Goal: Information Seeking & Learning: Learn about a topic

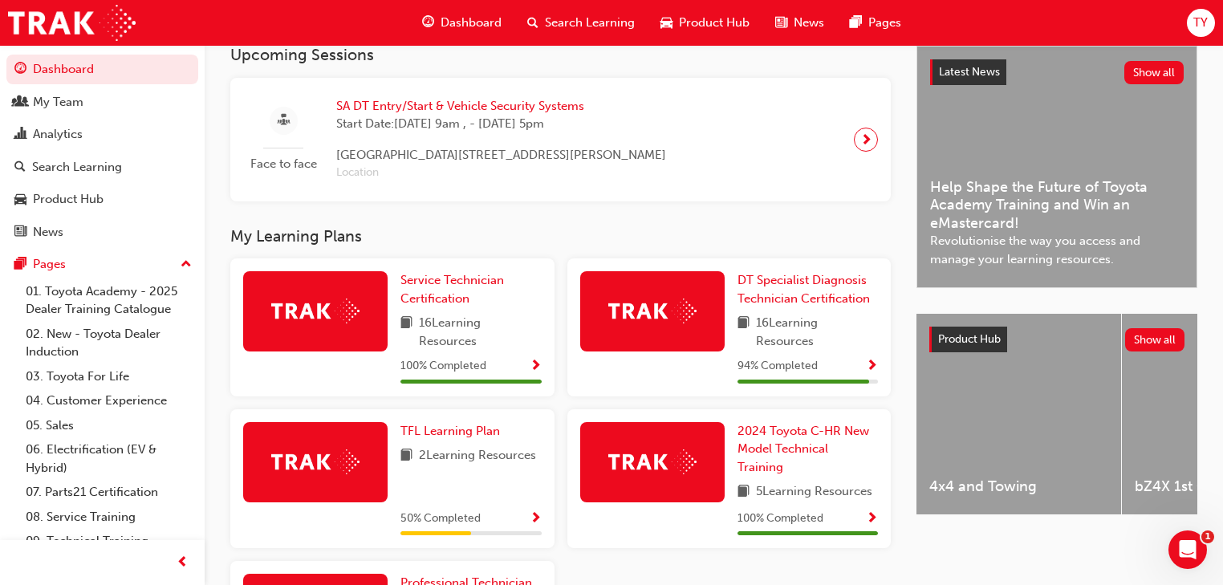
scroll to position [491, 0]
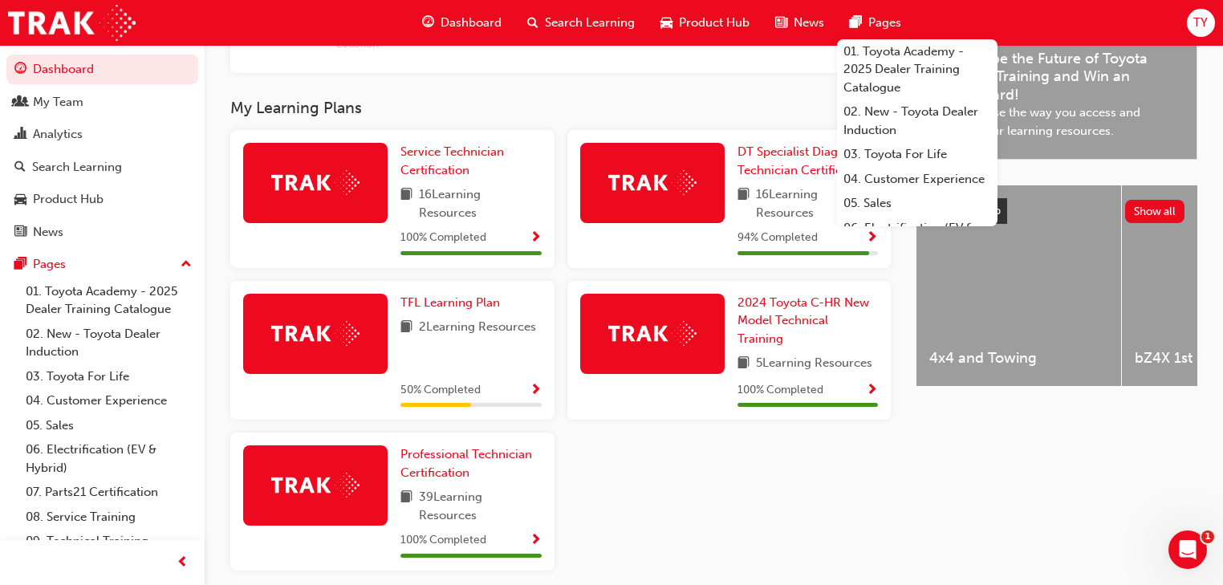
click at [1199, 14] on span "TY" at bounding box center [1201, 23] width 14 height 18
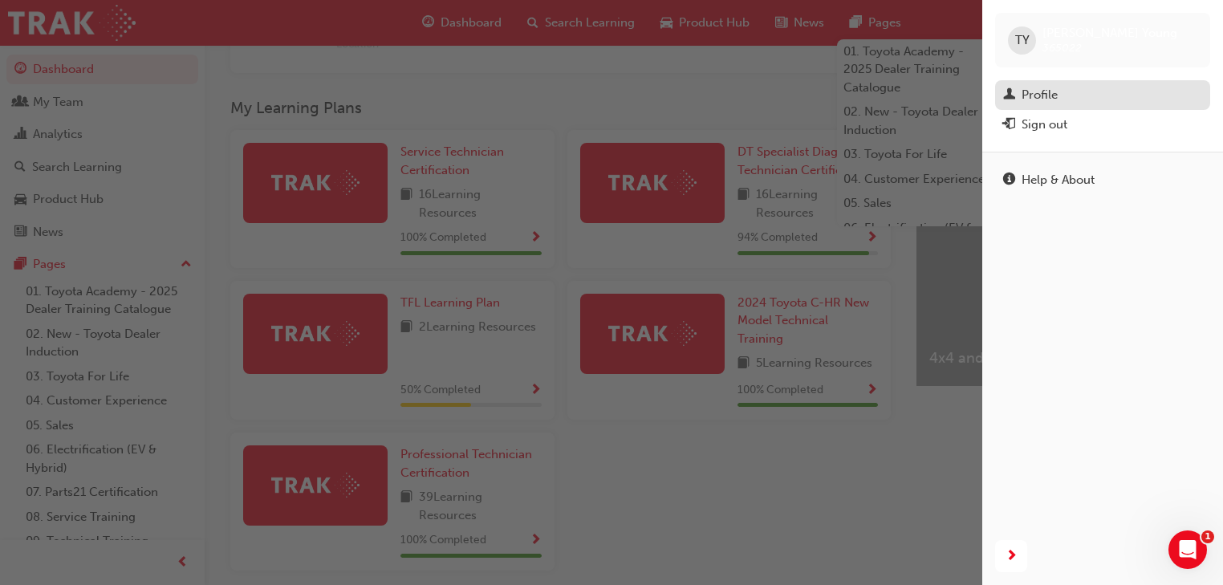
click at [1040, 89] on div "Profile" at bounding box center [1040, 95] width 36 height 18
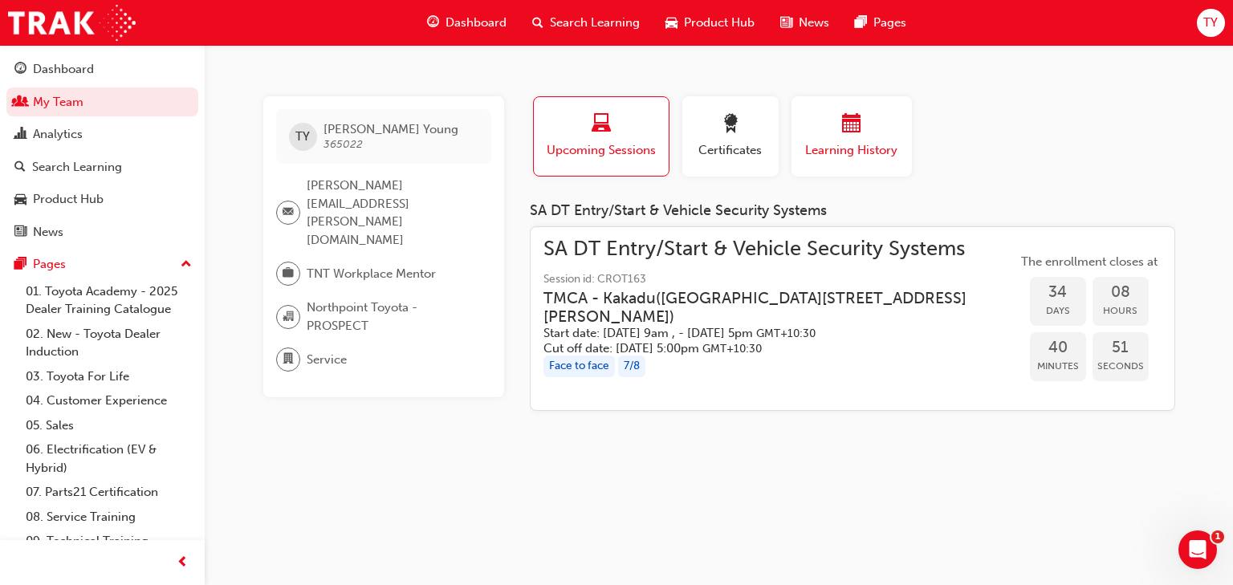
click at [852, 123] on span "calendar-icon" at bounding box center [851, 125] width 19 height 22
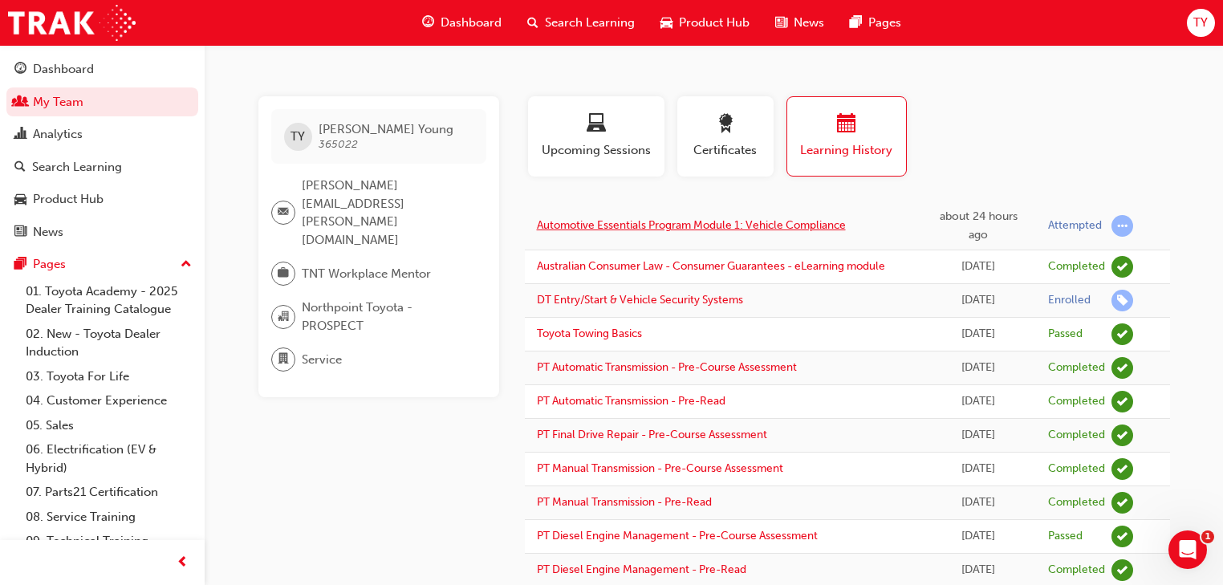
click at [760, 224] on link "Automotive Essentials Program Module 1: Vehicle Compliance" at bounding box center [691, 225] width 309 height 14
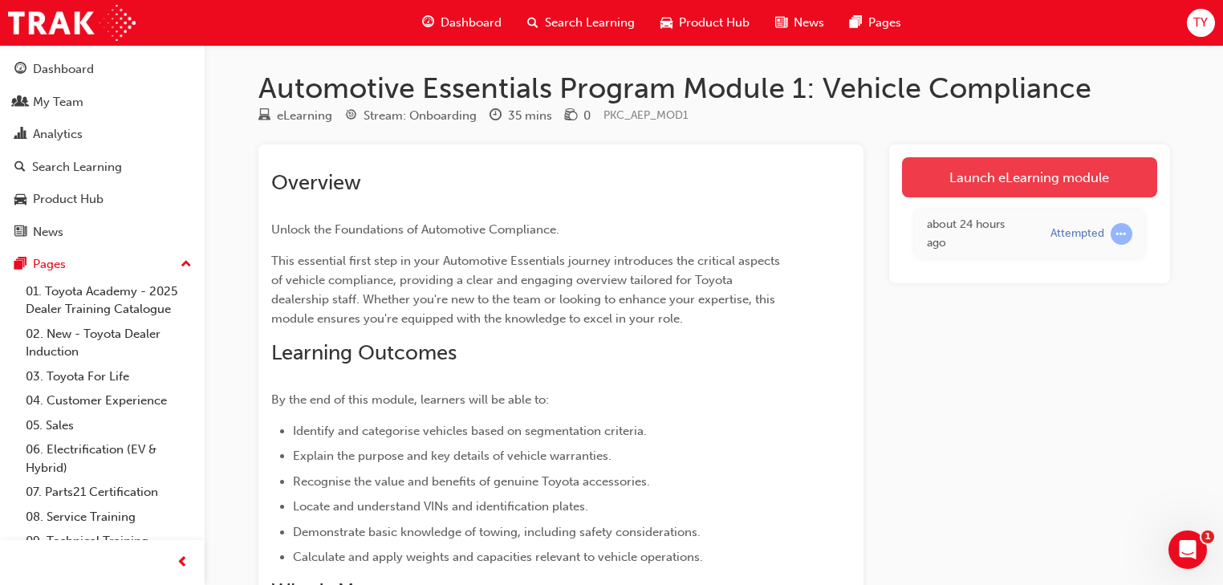
click at [1028, 173] on link "Launch eLearning module" at bounding box center [1029, 177] width 255 height 40
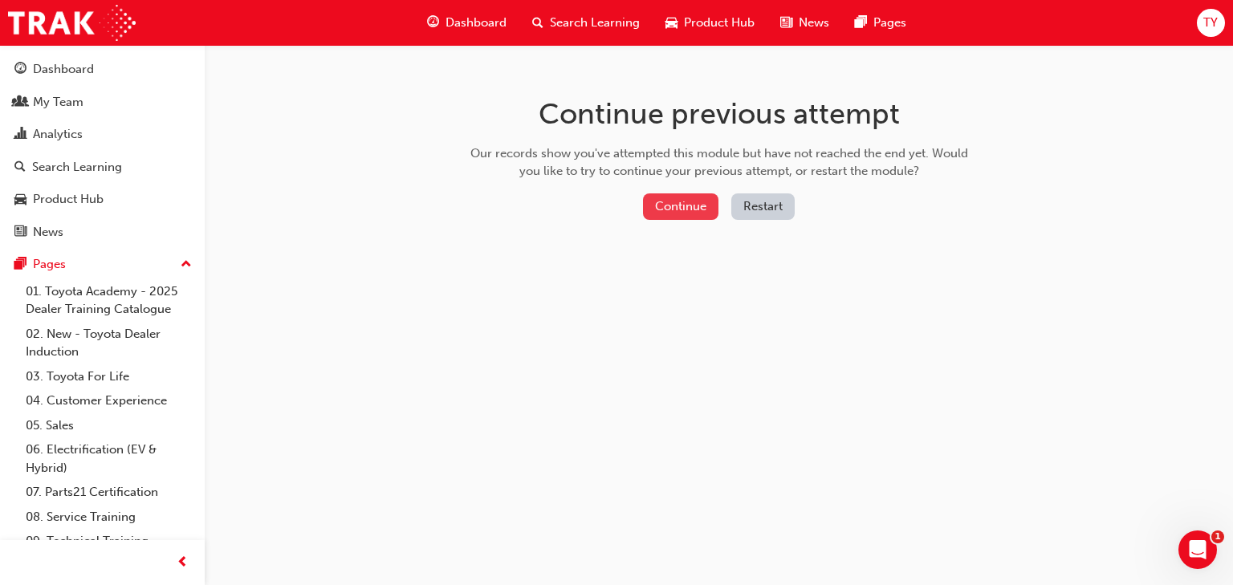
click at [686, 199] on button "Continue" at bounding box center [680, 206] width 75 height 26
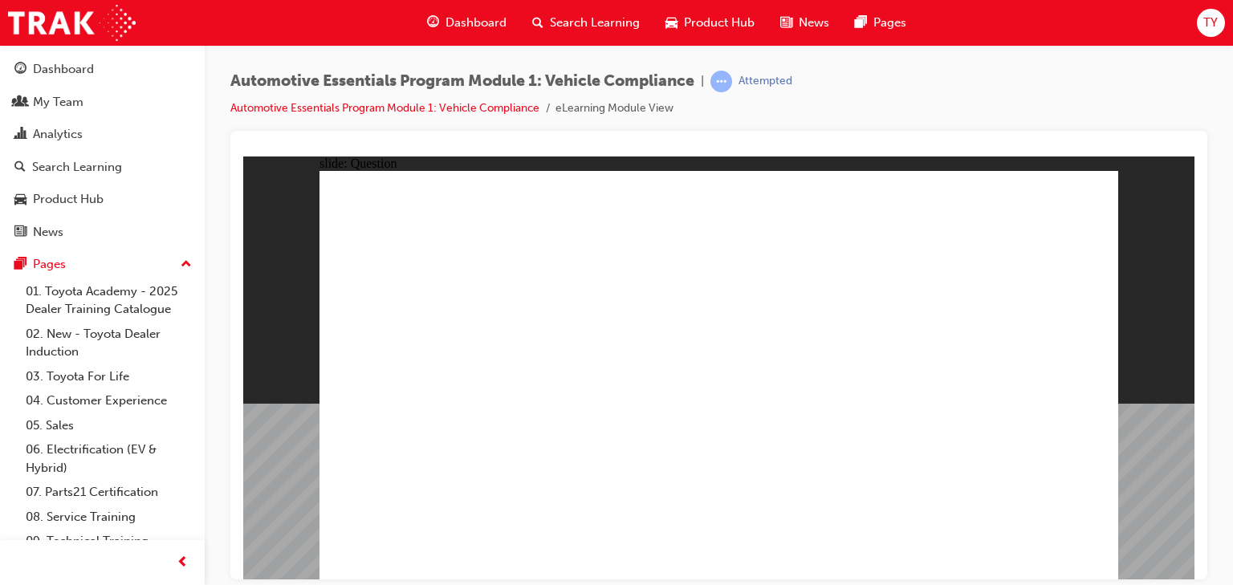
radio input "true"
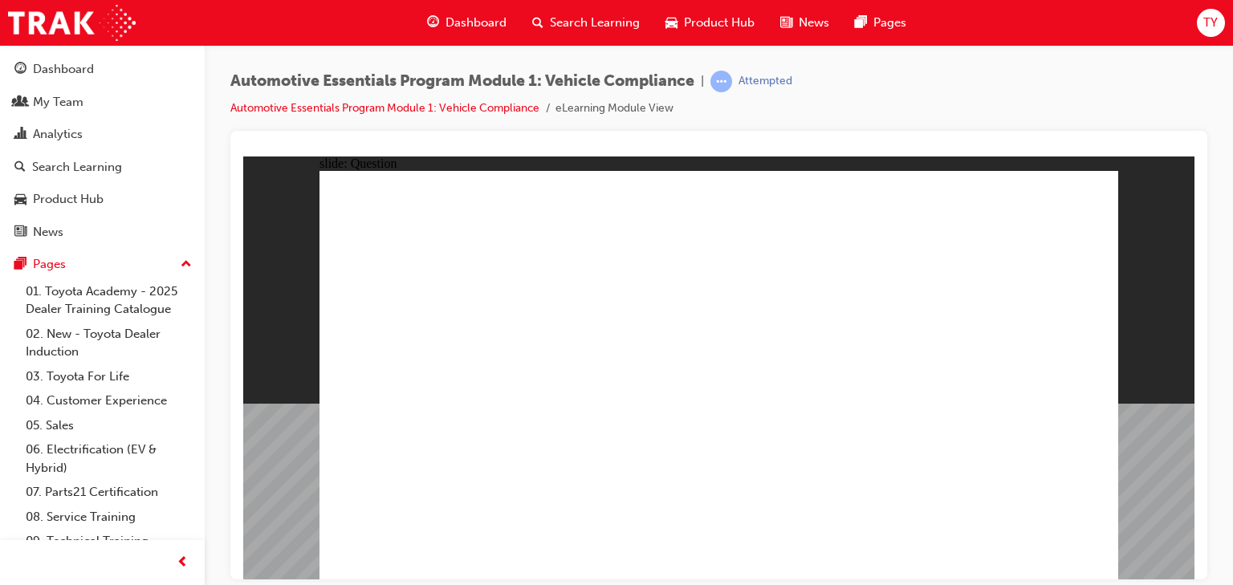
radio input "true"
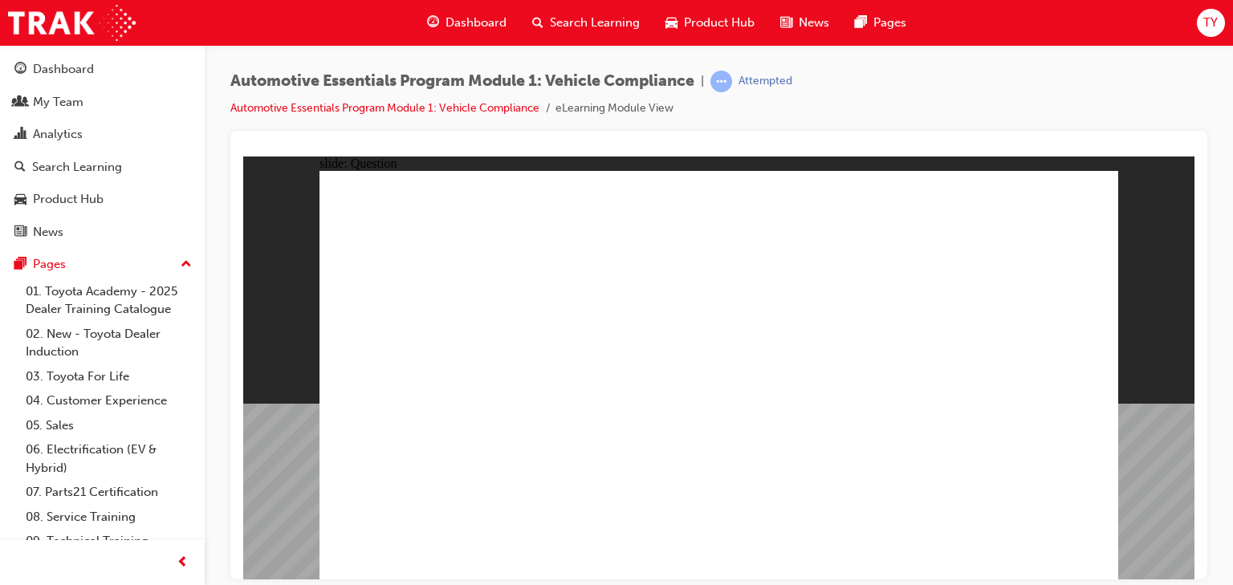
radio input "true"
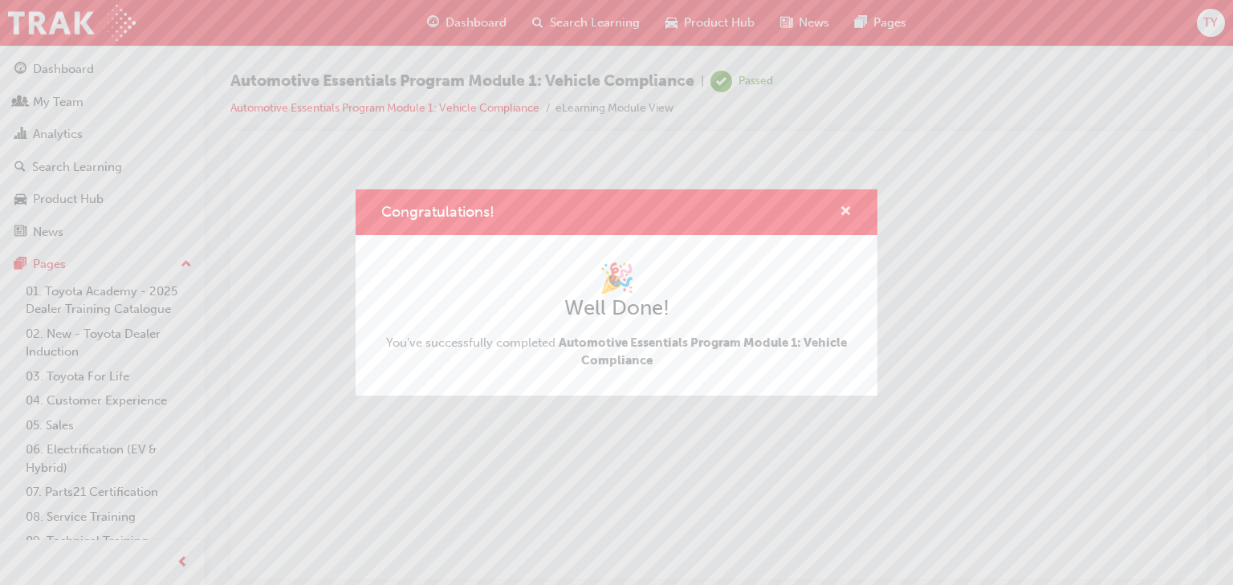
click at [844, 206] on span "cross-icon" at bounding box center [846, 212] width 12 height 14
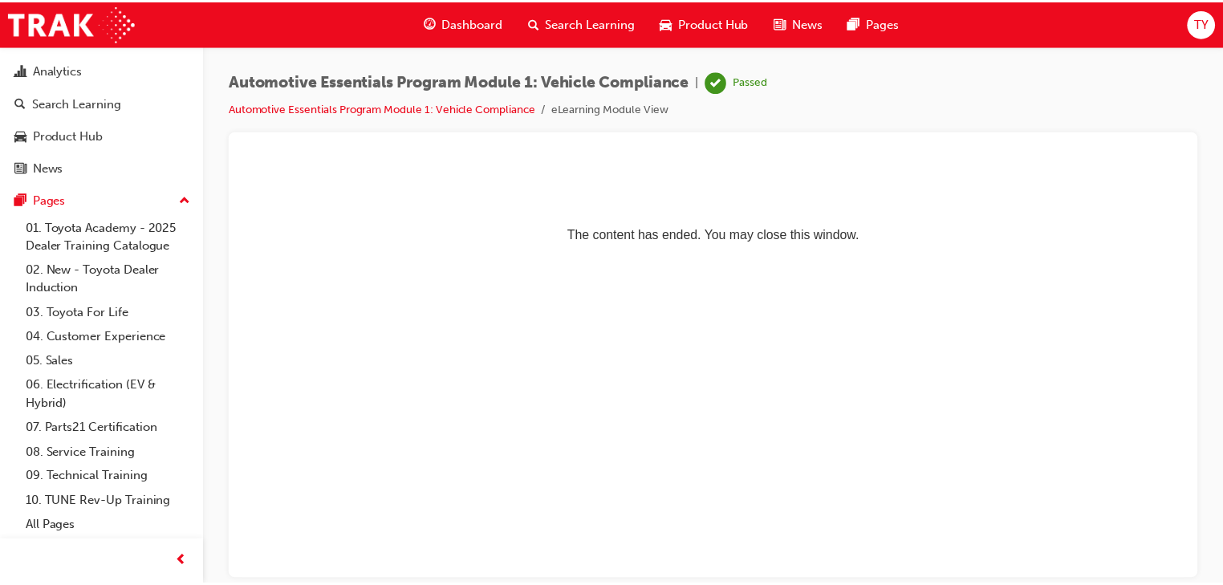
scroll to position [65, 0]
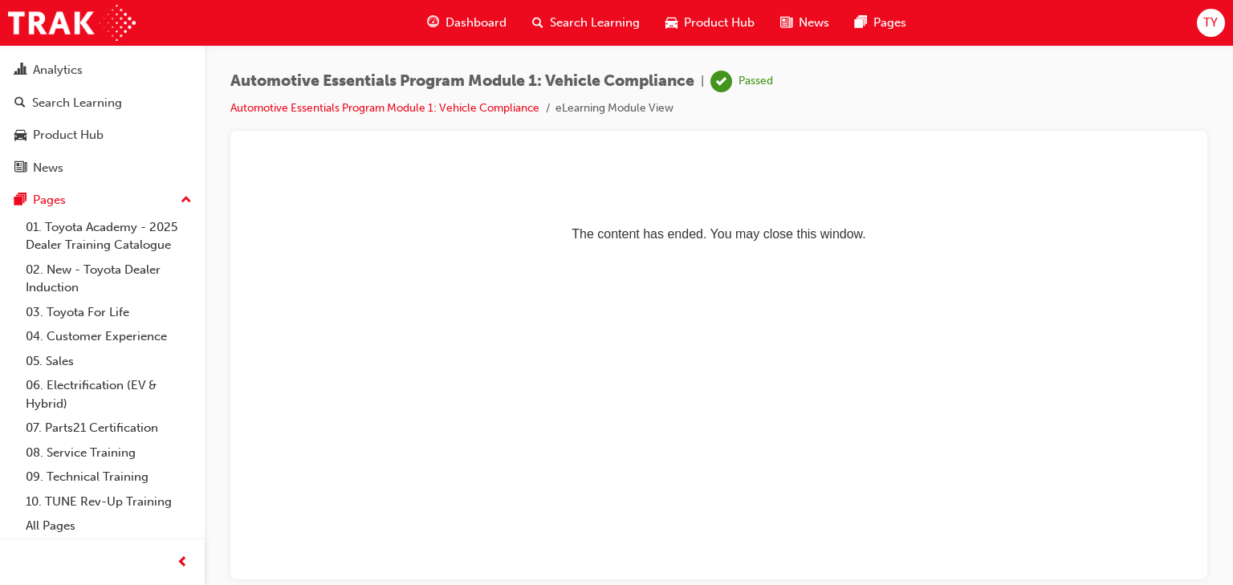
click at [1214, 19] on span "TY" at bounding box center [1210, 23] width 14 height 18
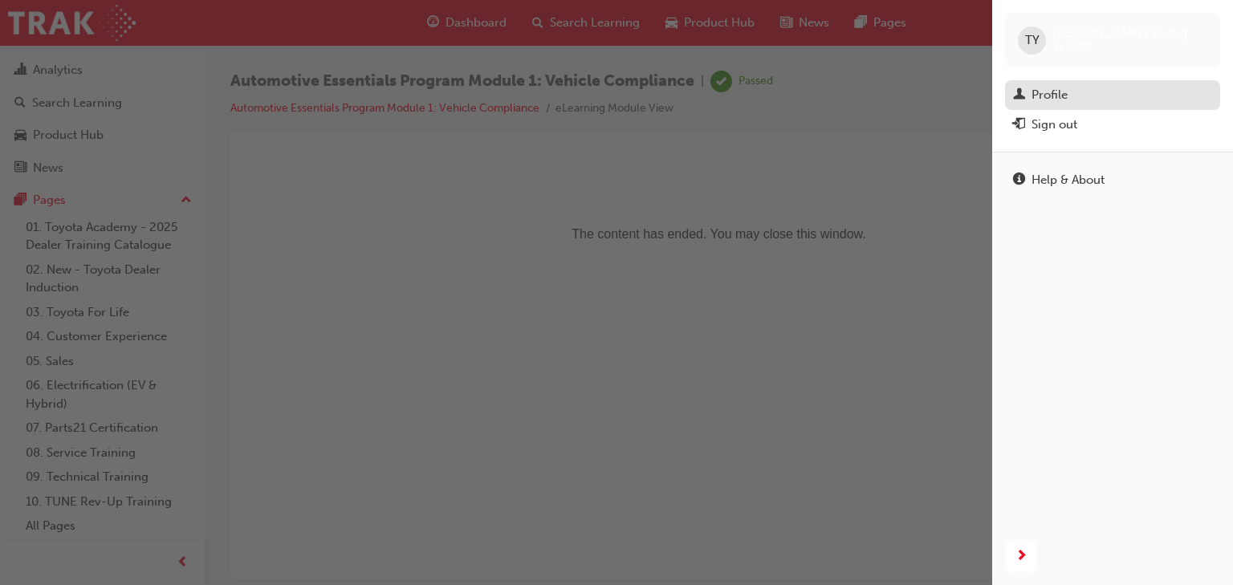
click at [1051, 90] on div "Profile" at bounding box center [1049, 95] width 36 height 18
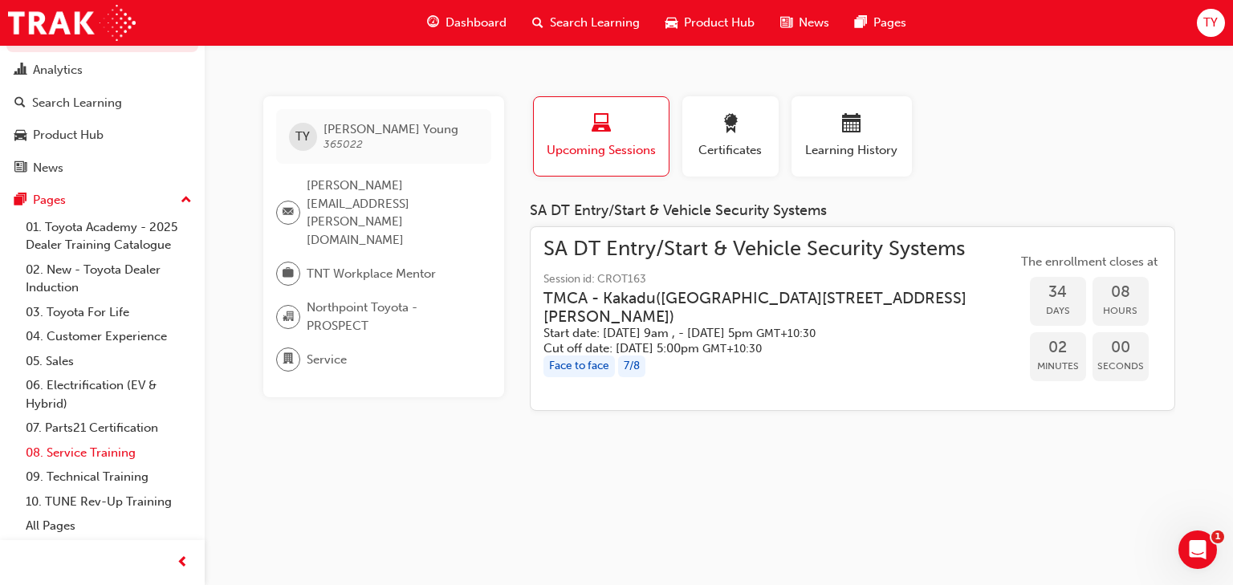
click at [94, 452] on link "08. Service Training" at bounding box center [108, 453] width 179 height 25
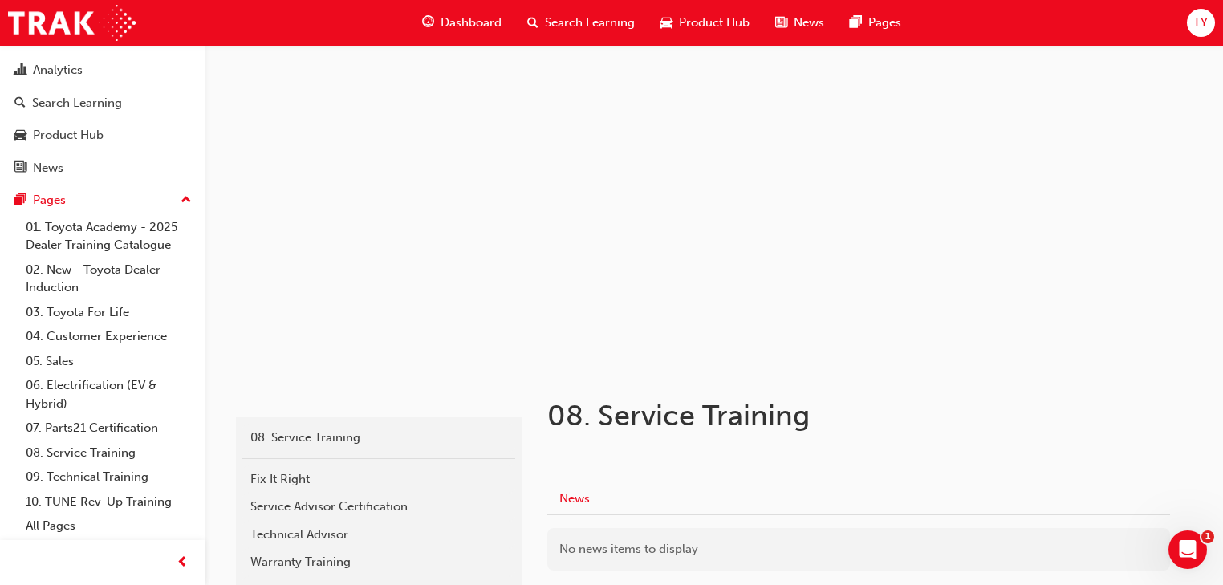
scroll to position [185, 0]
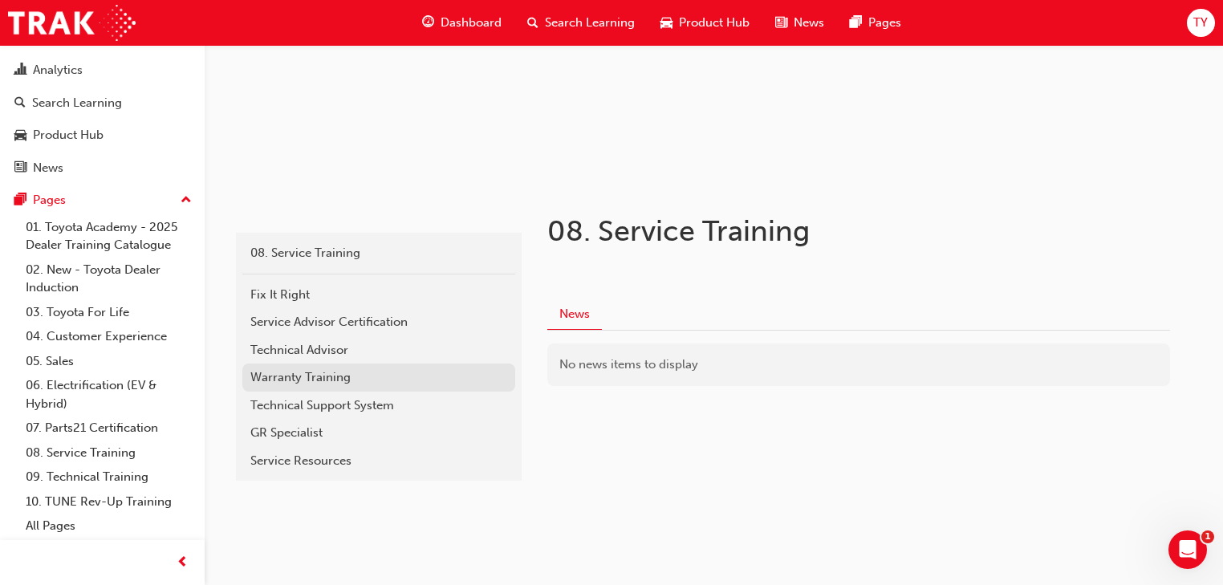
click at [290, 374] on div "Warranty Training" at bounding box center [378, 377] width 257 height 18
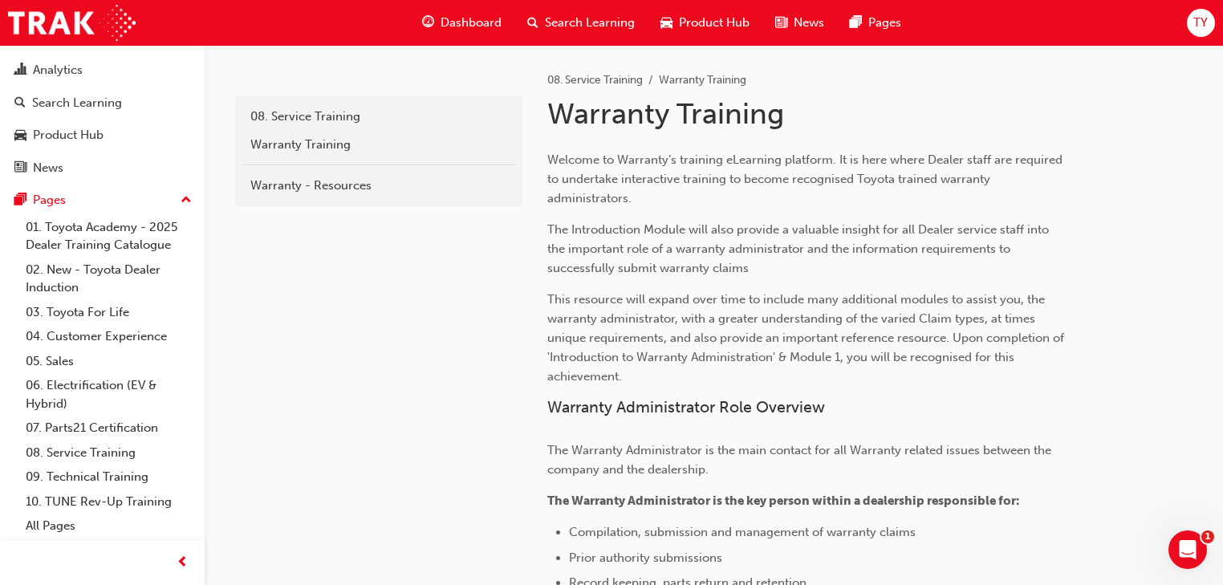
scroll to position [257, 0]
